Goal: Task Accomplishment & Management: Manage account settings

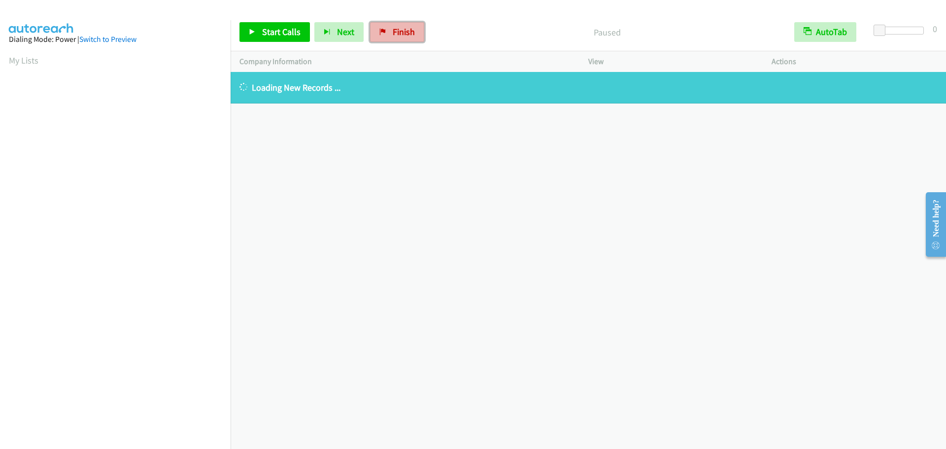
click at [405, 35] on span "Finish" at bounding box center [404, 31] width 22 height 11
